Goal: Contribute content: Add original content to the website for others to see

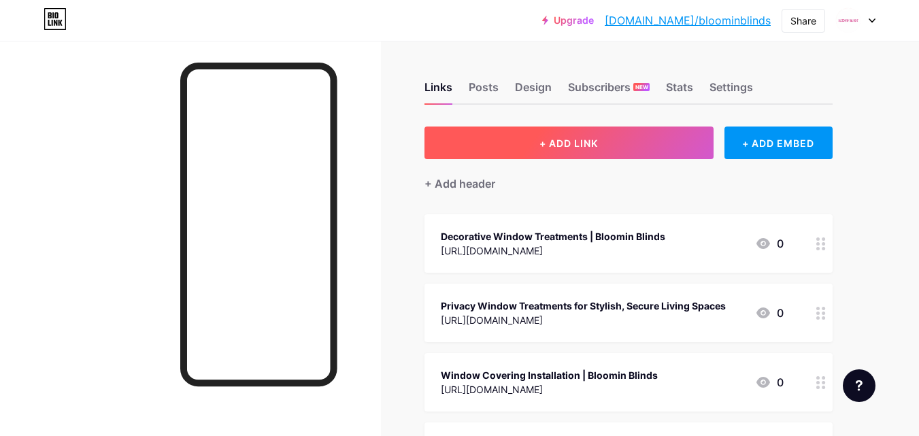
click at [597, 148] on span "+ ADD LINK" at bounding box center [568, 143] width 58 height 12
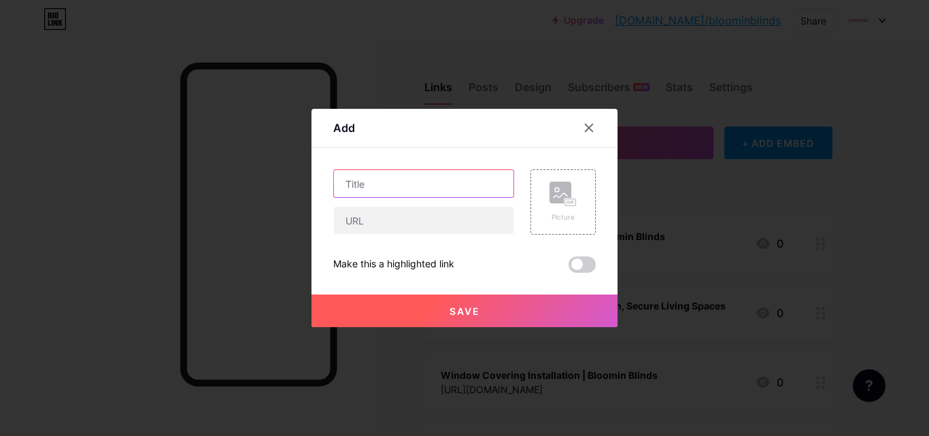
click at [368, 179] on input "text" at bounding box center [423, 183] width 179 height 27
paste input "[URL][DOMAIN_NAME]"
type input "[URL][DOMAIN_NAME]"
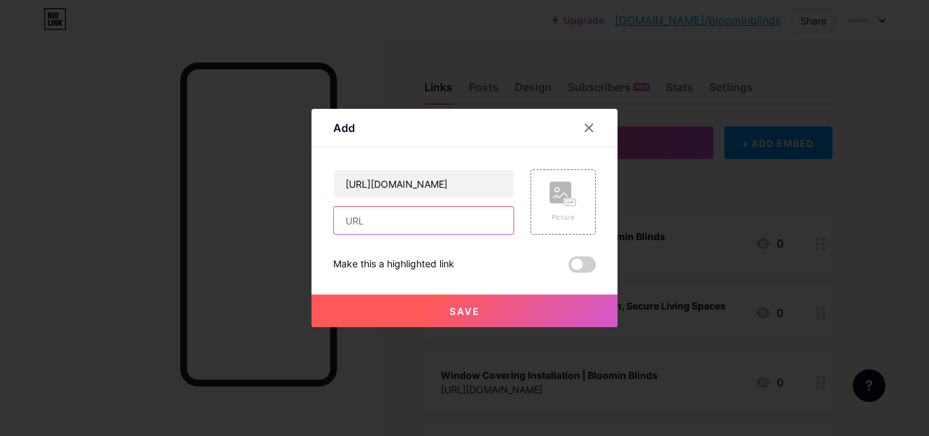
drag, startPoint x: 390, startPoint y: 222, endPoint x: 390, endPoint y: 209, distance: 13.6
click at [390, 222] on input "text" at bounding box center [423, 220] width 179 height 27
paste input "[URL][DOMAIN_NAME]"
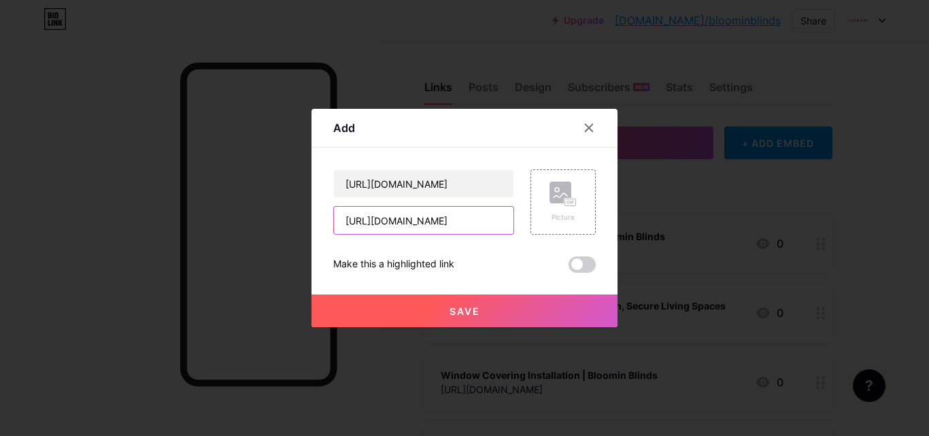
type input "[URL][DOMAIN_NAME]"
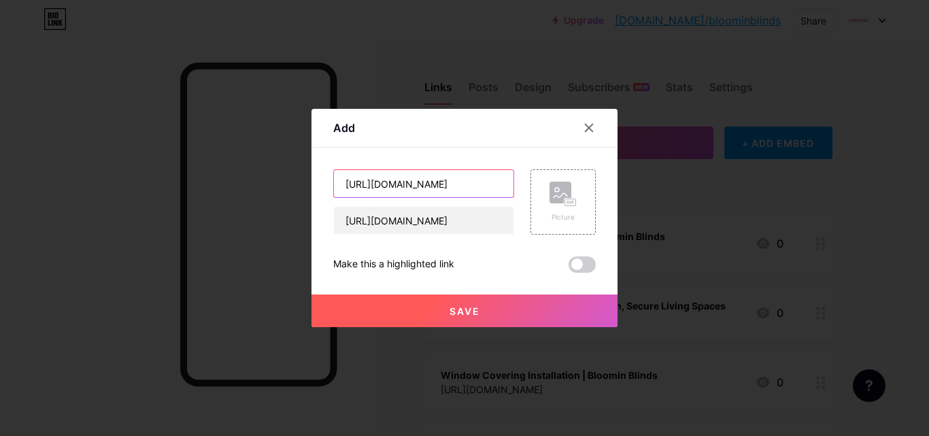
click at [426, 188] on input "[URL][DOMAIN_NAME]" at bounding box center [423, 183] width 179 height 27
paste input "Interior Design Trends: Why Roller Shades Are Making a Comeback"
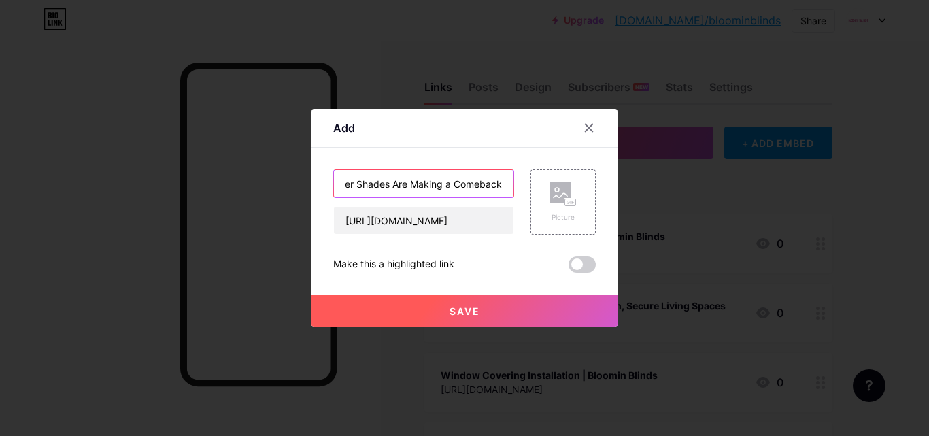
type input "Interior Design Trends: Why Roller Shades Are Making a Comeback"
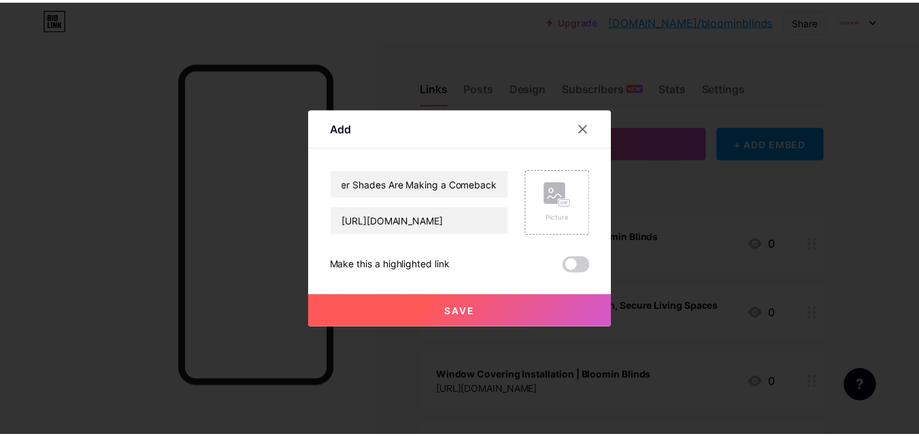
scroll to position [0, 0]
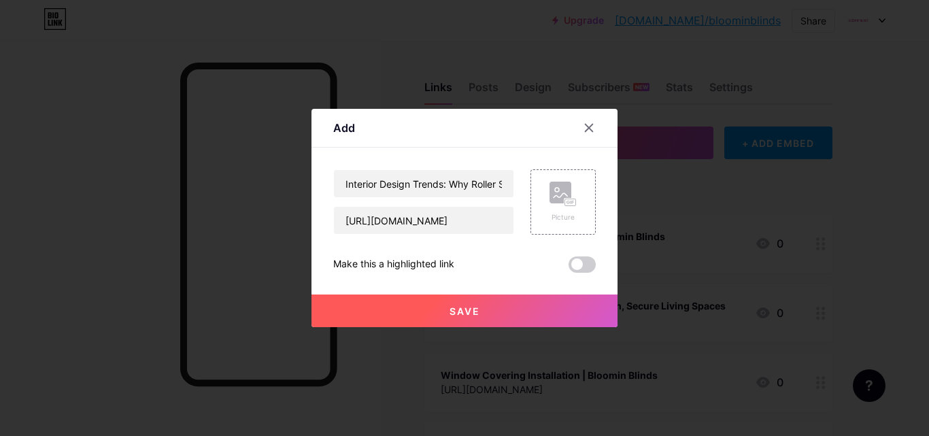
click at [468, 296] on button "Save" at bounding box center [464, 310] width 306 height 33
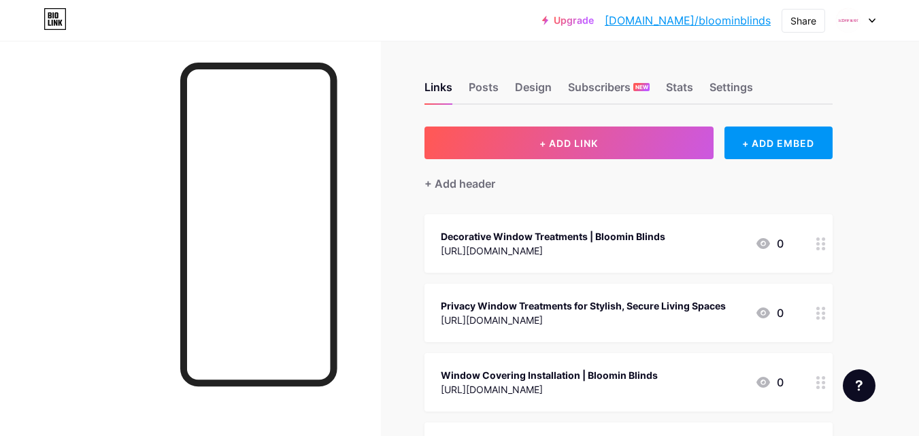
click at [800, 4] on div "Upgrade [DOMAIN_NAME]/bloomi... [DOMAIN_NAME]/bloominblinds Share Switch accoun…" at bounding box center [459, 20] width 919 height 41
click at [797, 20] on div "Share" at bounding box center [803, 21] width 26 height 14
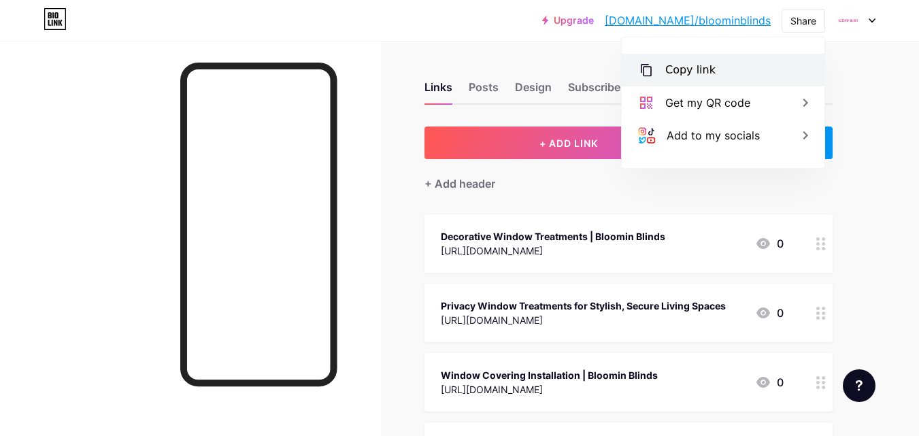
click at [779, 74] on div "Copy link" at bounding box center [722, 70] width 203 height 33
